Goal: Communication & Community: Connect with others

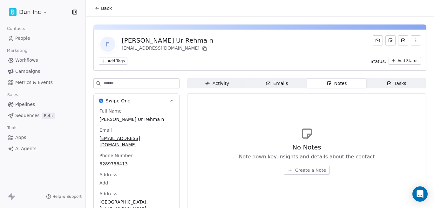
click at [33, 43] on link "People" at bounding box center [42, 38] width 75 height 10
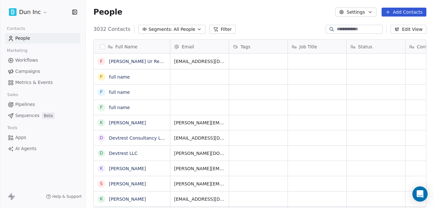
scroll to position [178, 344]
click at [149, 64] on span "[PERSON_NAME] Ur Rehma n" at bounding box center [141, 63] width 64 height 13
click at [216, 93] on html "Dun Inc Contacts People Marketing Workflows Campaigns Metrics & Events Sales Pi…" at bounding box center [217, 104] width 434 height 208
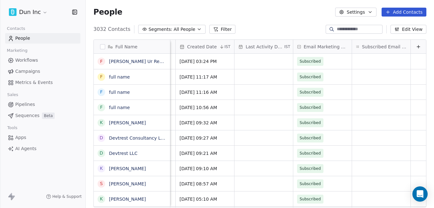
scroll to position [0, 0]
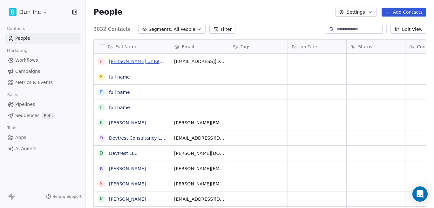
click at [114, 62] on link "[PERSON_NAME] Ur Rehma n" at bounding box center [141, 61] width 65 height 5
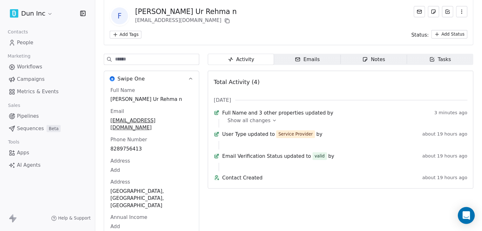
scroll to position [11, 0]
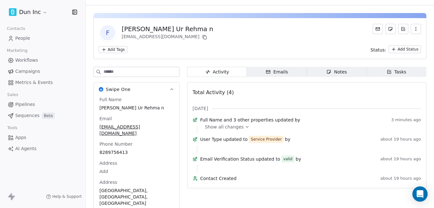
click at [266, 73] on icon "button" at bounding box center [268, 71] width 5 height 5
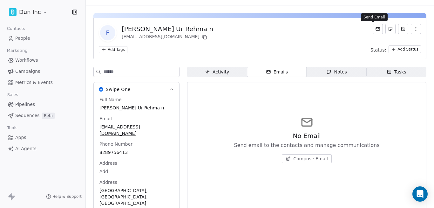
click at [376, 31] on icon at bounding box center [378, 28] width 5 height 5
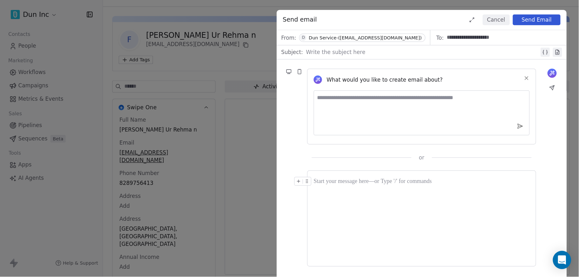
scroll to position [2, 0]
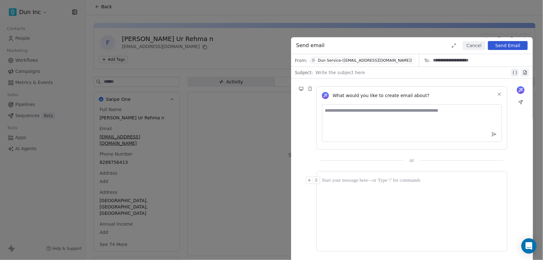
click at [434, 45] on button "Cancel" at bounding box center [474, 45] width 23 height 9
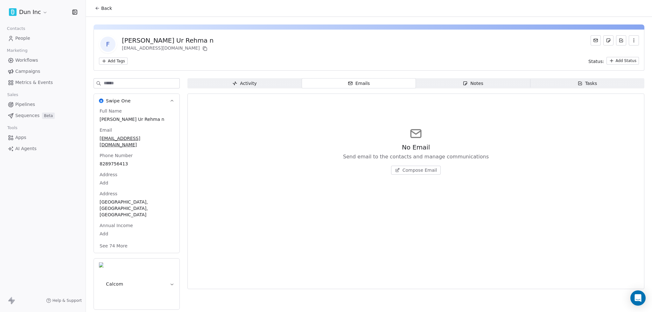
click at [18, 136] on span "Apps" at bounding box center [20, 137] width 11 height 7
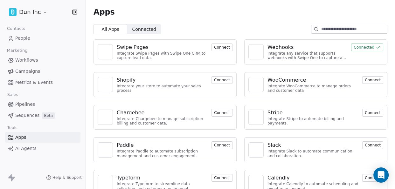
click at [36, 42] on link "People" at bounding box center [42, 38] width 75 height 10
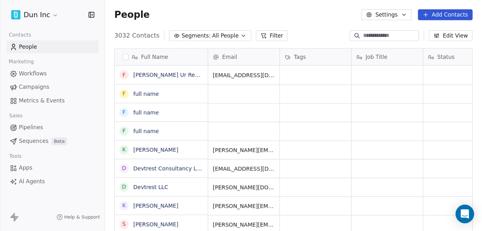
scroll to position [162, 305]
click at [118, 61] on link "[PERSON_NAME] Ur Rehma n" at bounding box center [141, 61] width 65 height 5
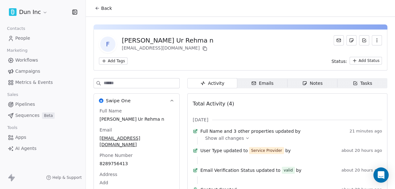
click at [271, 82] on span "Emails Emails" at bounding box center [262, 83] width 50 height 10
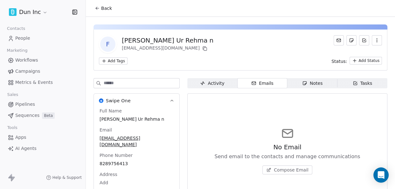
click at [299, 169] on span "Compose Email" at bounding box center [291, 170] width 35 height 6
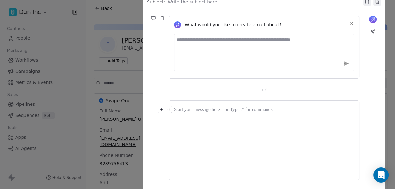
click at [212, 49] on textarea at bounding box center [264, 53] width 180 height 38
click at [74, 63] on div "**********" at bounding box center [197, 94] width 395 height 189
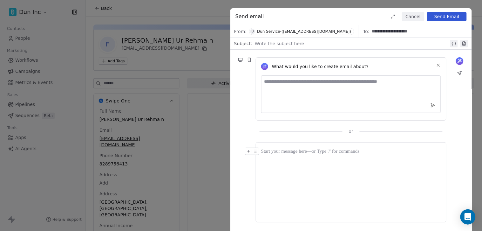
click at [419, 18] on button "Cancel" at bounding box center [413, 16] width 23 height 9
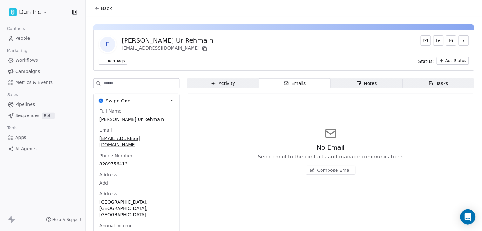
click at [30, 38] on link "People" at bounding box center [42, 38] width 75 height 10
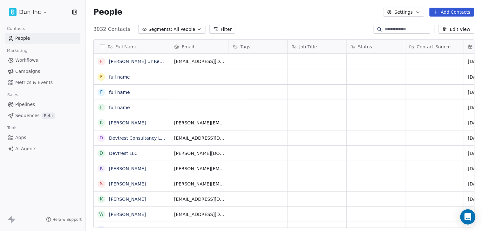
scroll to position [198, 391]
click at [11, 11] on html "Dun Inc Contacts People Marketing Workflows Campaigns Metrics & Events Sales Pi…" at bounding box center [241, 115] width 482 height 231
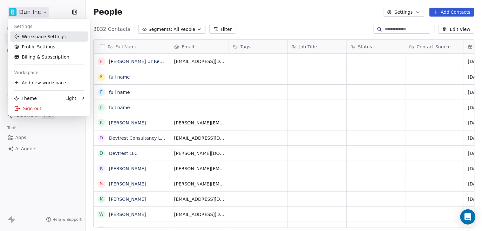
click at [19, 33] on link "Workspace Settings" at bounding box center [49, 36] width 78 height 10
